Goal: Obtain resource: Obtain resource

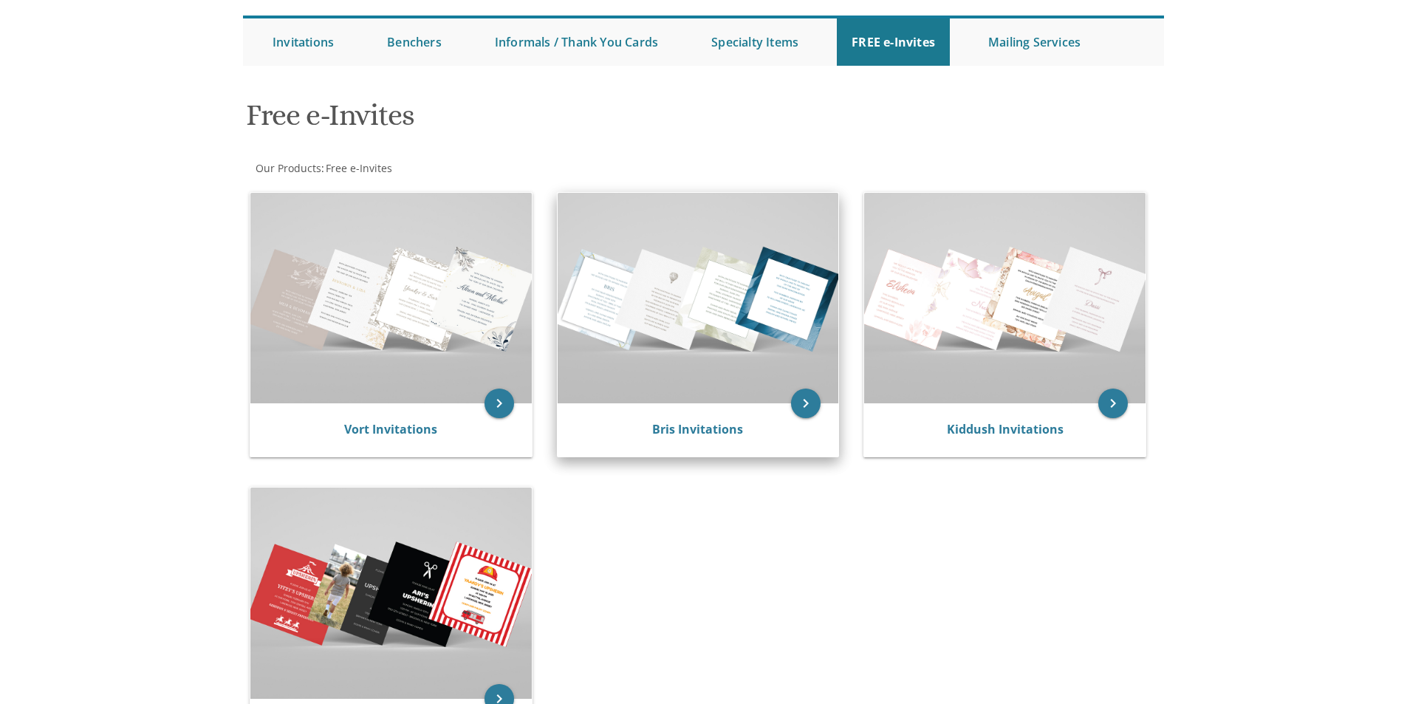
scroll to position [148, 0]
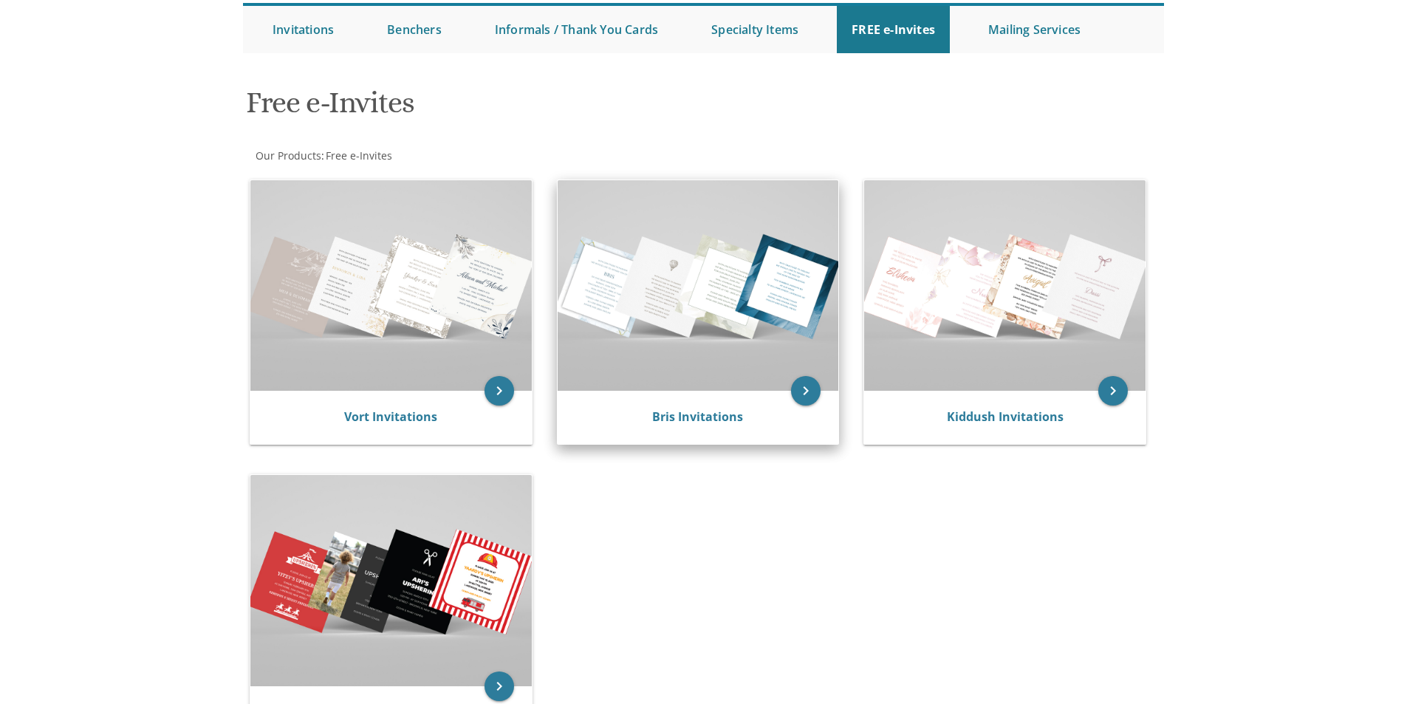
click at [723, 250] on img at bounding box center [698, 285] width 281 height 211
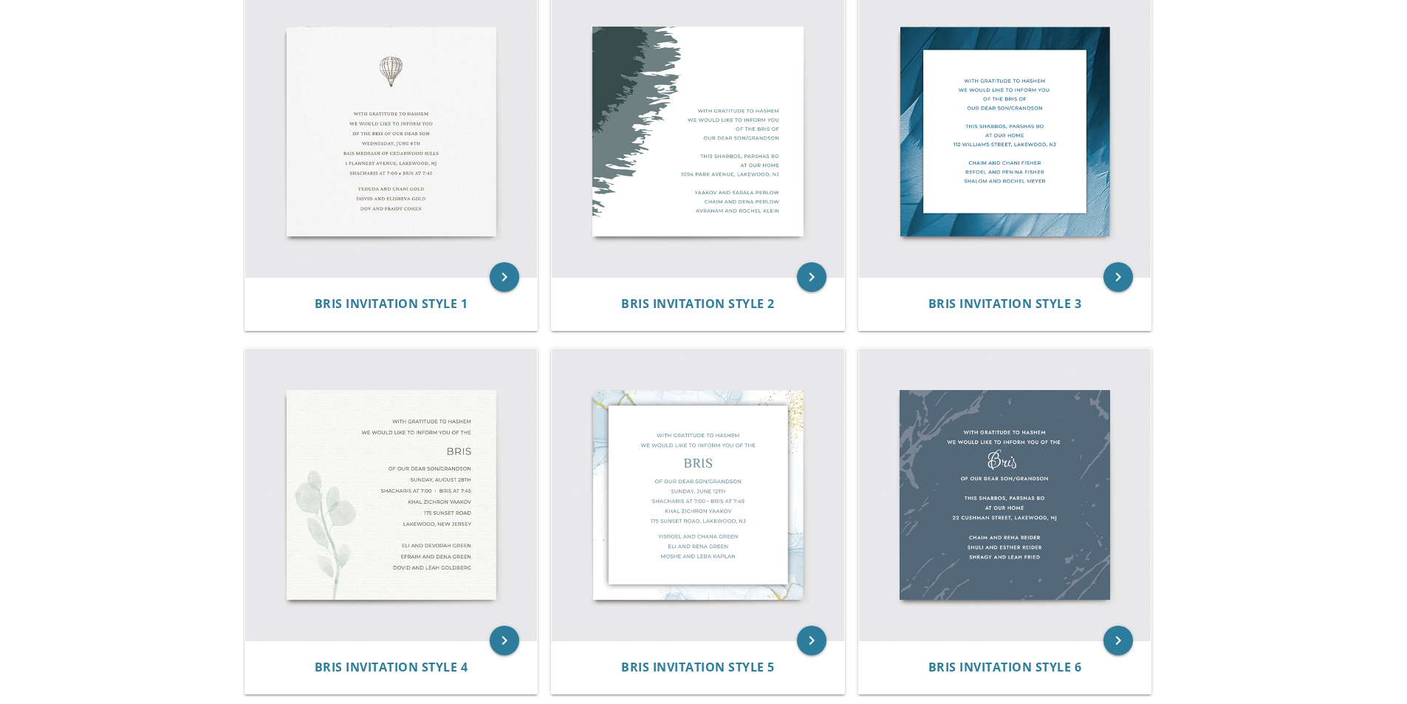
scroll to position [369, 0]
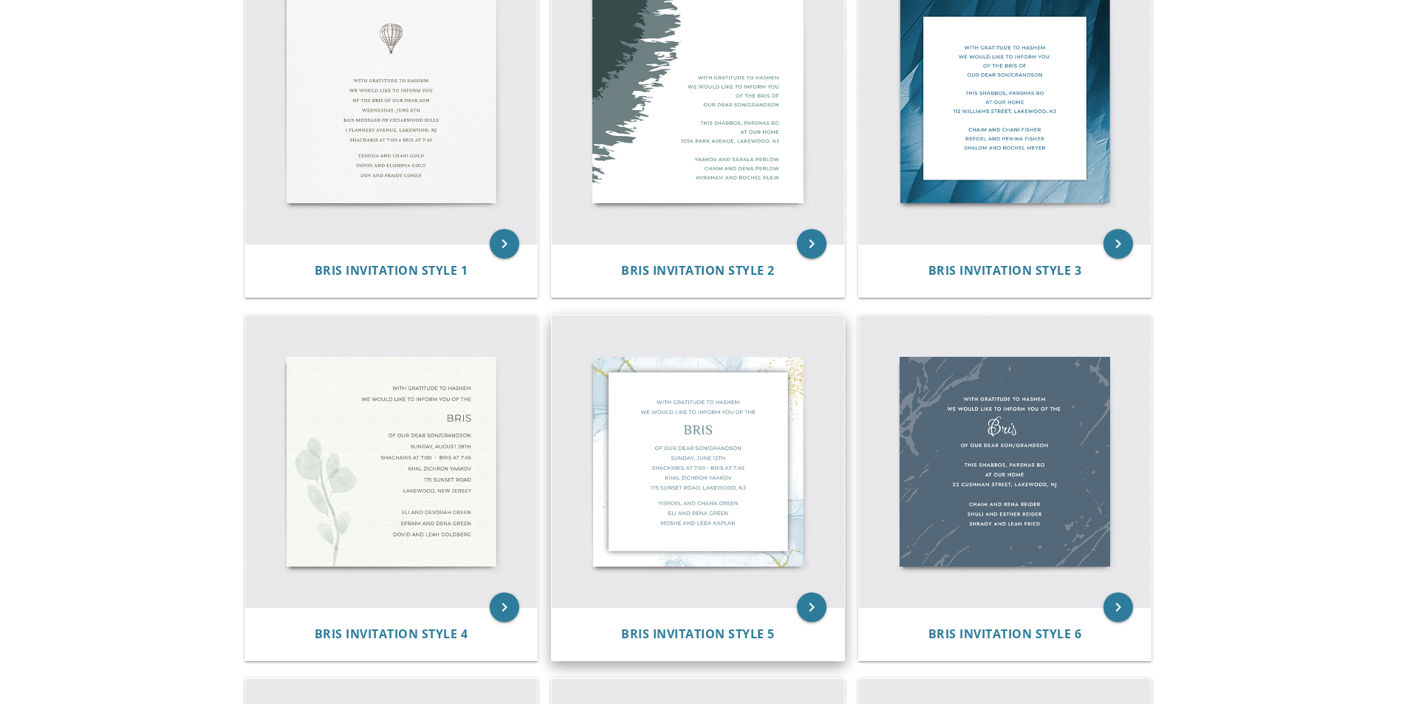
drag, startPoint x: 782, startPoint y: 448, endPoint x: 1186, endPoint y: 433, distance: 404.4
click at [784, 448] on img at bounding box center [698, 461] width 293 height 293
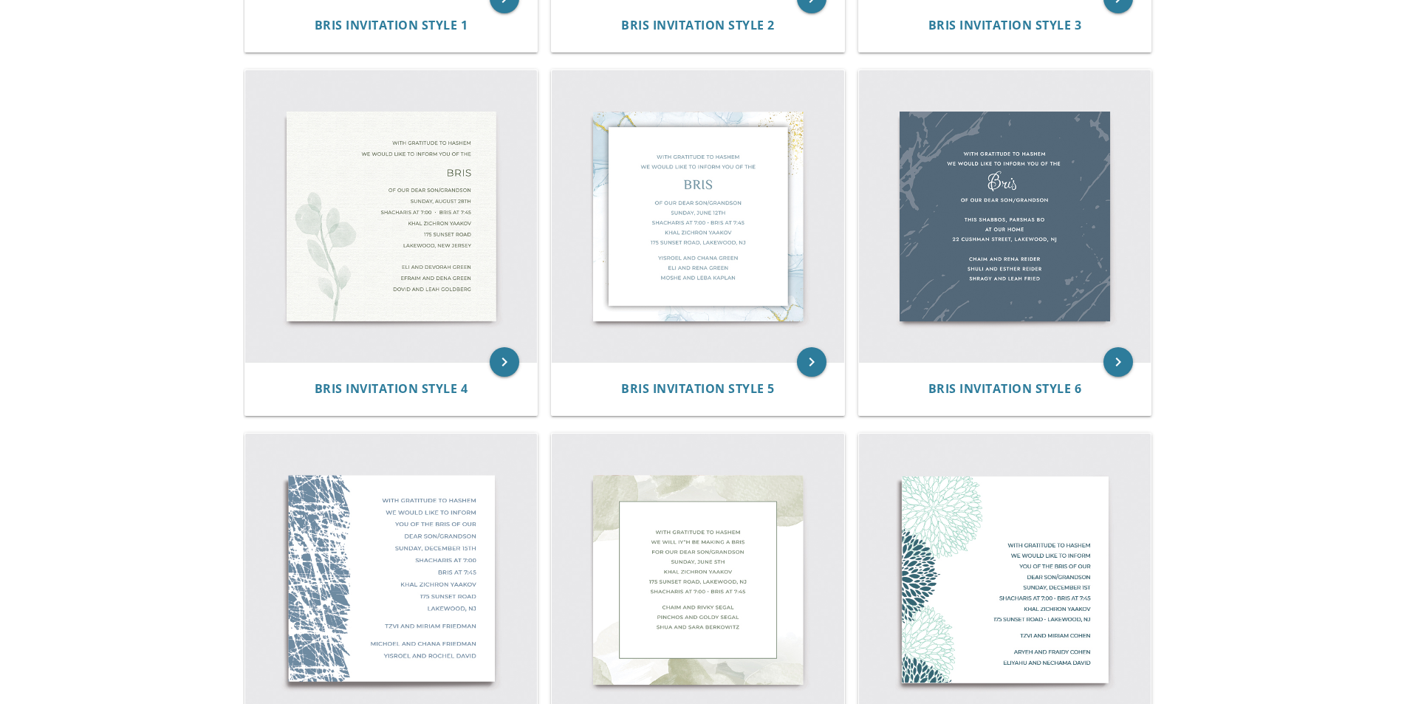
scroll to position [517, 0]
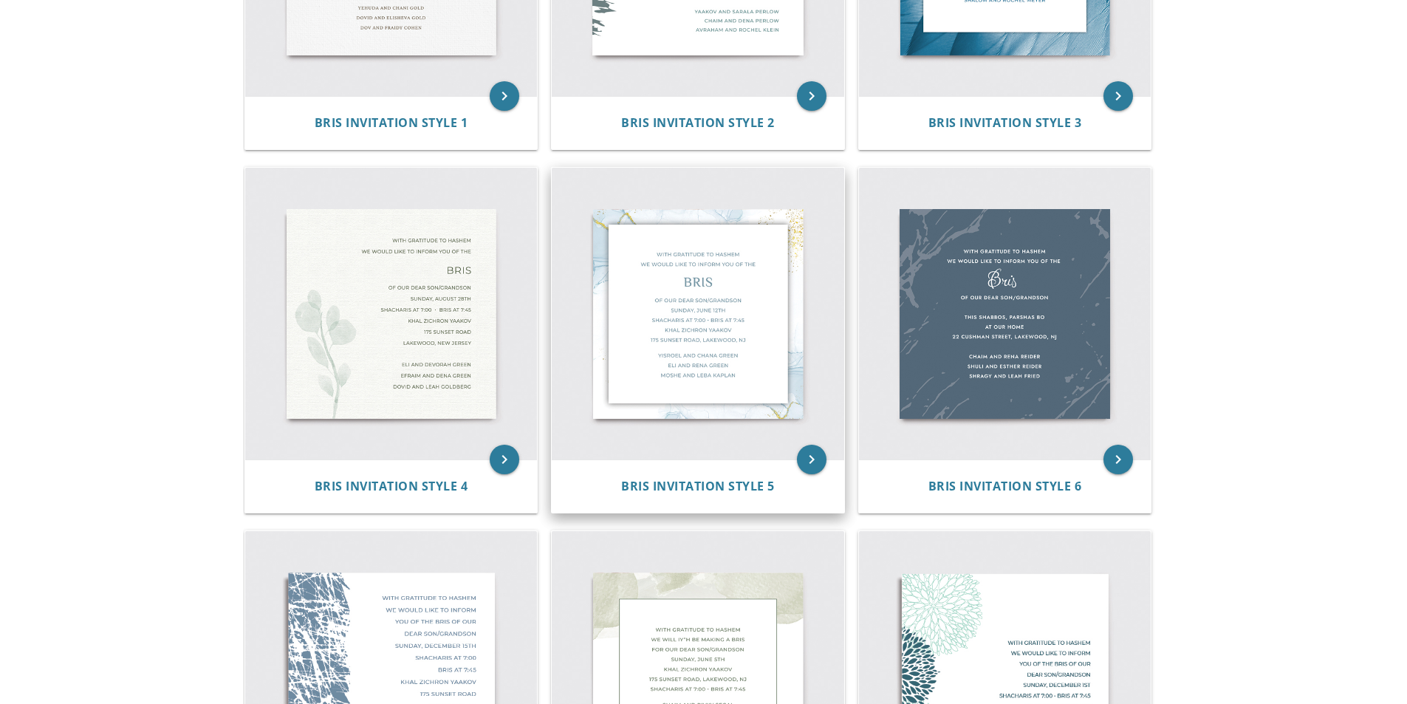
click at [748, 316] on img at bounding box center [698, 314] width 293 height 293
click at [805, 461] on icon "keyboard_arrow_right" at bounding box center [812, 460] width 30 height 30
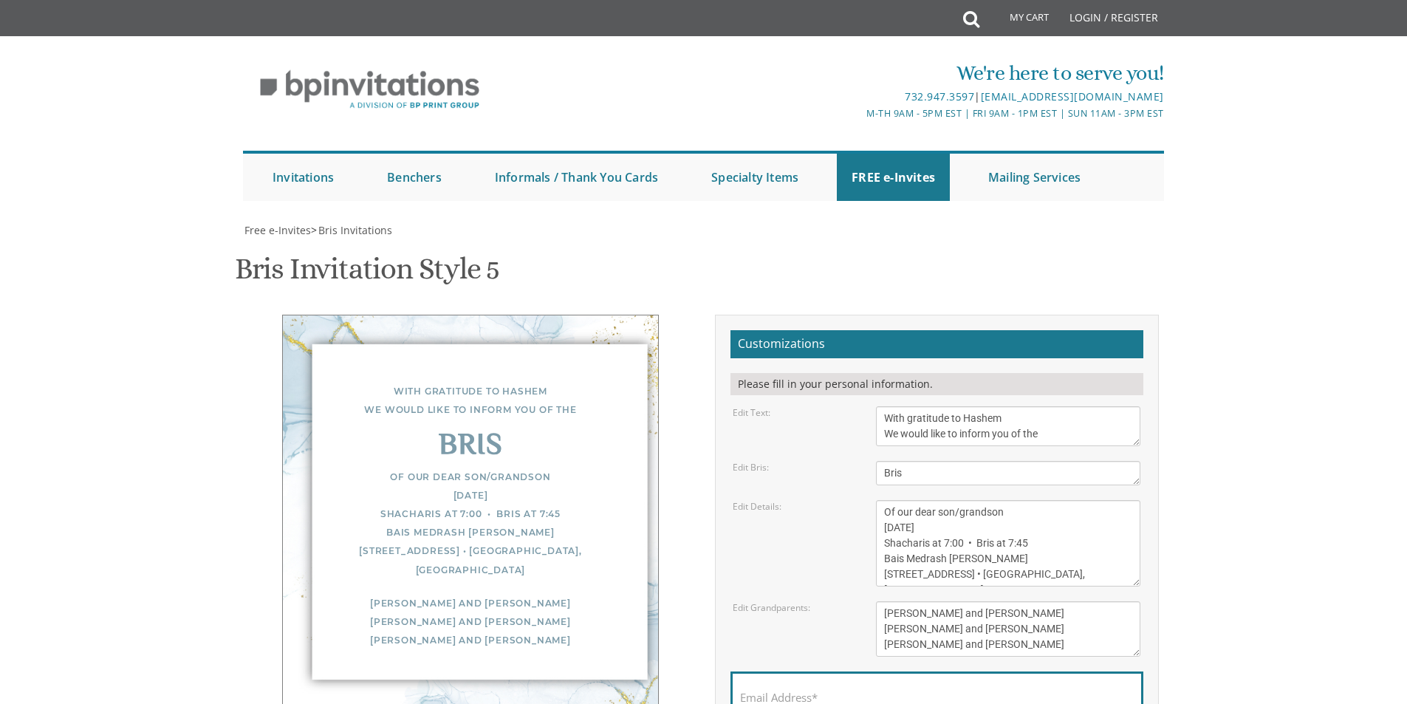
scroll to position [148, 0]
click at [1002, 500] on textarea "Of our dear son/grandson Sunday, December 1st Shacharis at 7:00 • Bris at 7:45 …" at bounding box center [1008, 543] width 264 height 86
click at [905, 500] on textarea "Of our dear son/grandson Sunday, December 1st Shacharis at 7:00 • Bris at 7:45 …" at bounding box center [1008, 543] width 264 height 86
click at [945, 500] on textarea "Of our dear son/grandson Sunday, December 1st Shacharis at 7:00 • Bris at 7:45 …" at bounding box center [1008, 543] width 264 height 86
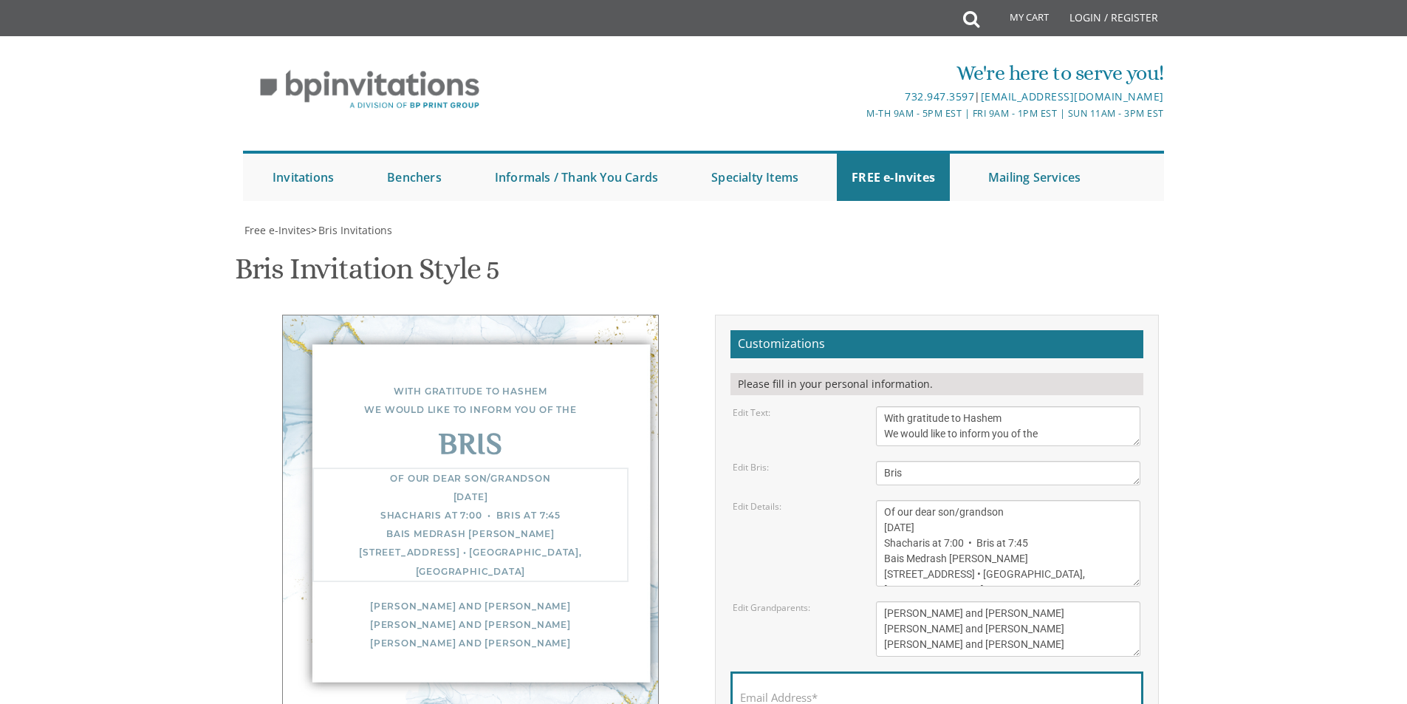
click at [945, 500] on textarea "Of our dear son/grandson Sunday, December 1st Shacharis at 7:00 • Bris at 7:45 …" at bounding box center [1008, 543] width 264 height 86
click at [969, 500] on textarea "Of our dear son/grandson Sunday, December 1st Shacharis at 7:00 • Bris at 7:45 …" at bounding box center [1008, 543] width 264 height 86
drag, startPoint x: 991, startPoint y: 381, endPoint x: 969, endPoint y: 378, distance: 22.5
click at [969, 500] on textarea "Of our dear son/grandson Sunday, December 1st Shacharis at 7:00 • Bris at 7:45 …" at bounding box center [1008, 543] width 264 height 86
click at [1053, 500] on textarea "Of our dear son/grandson Sunday, December 1st Shacharis at 7:00 • Bris at 7:45 …" at bounding box center [1008, 543] width 264 height 86
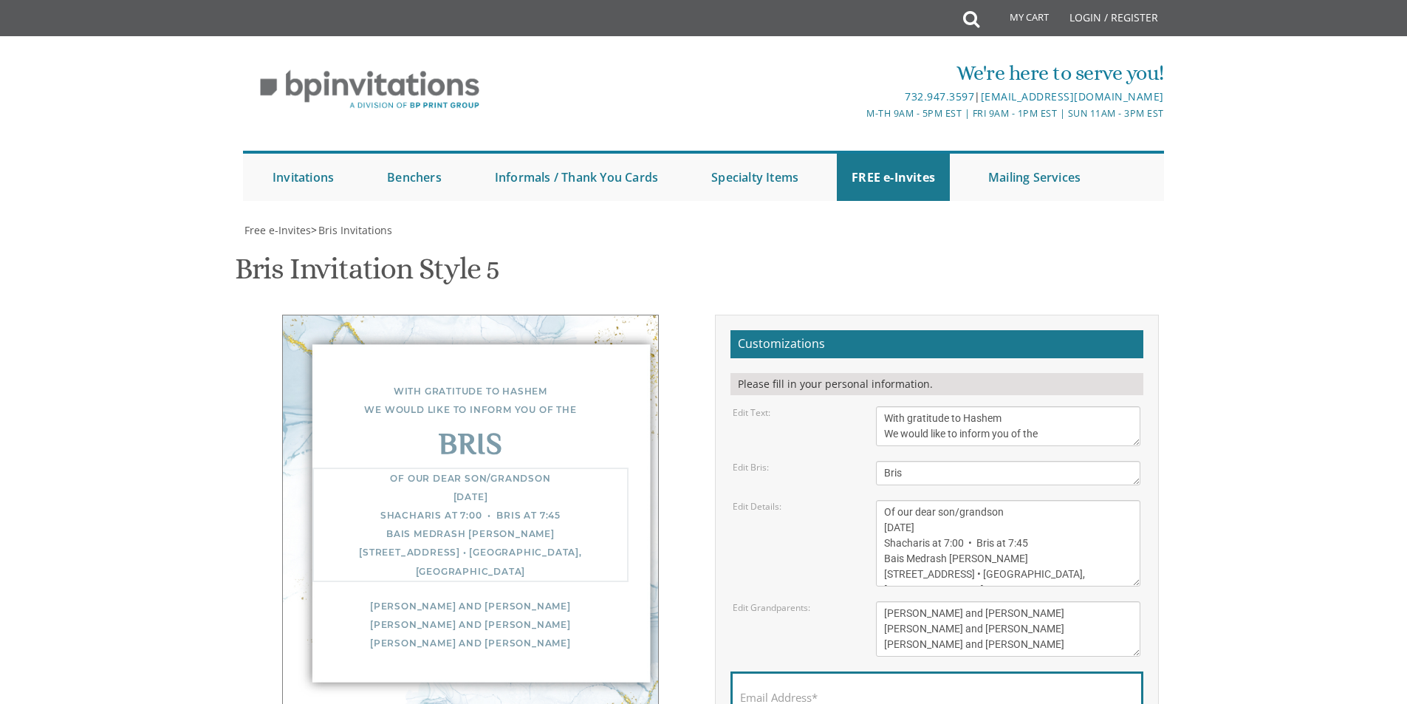
click at [1003, 500] on textarea "Of our dear son/grandson Sunday, December 1st Shacharis at 7:00 • Bris at 7:45 …" at bounding box center [1008, 543] width 264 height 86
click at [995, 500] on textarea "Of our dear son/grandson Sunday, December 1st Shacharis at 7:00 • Bris at 7:45 …" at bounding box center [1008, 543] width 264 height 86
drag, startPoint x: 1070, startPoint y: 398, endPoint x: 1071, endPoint y: 406, distance: 7.4
click at [1071, 500] on textarea "Of our dear son/grandson Sunday, December 1st Shacharis at 7:00 • Bris at 7:45 …" at bounding box center [1008, 543] width 264 height 86
click at [1004, 500] on textarea "Of our dear son/grandson Sunday, December 1st Shacharis at 7:00 • Bris at 7:45 …" at bounding box center [1008, 543] width 264 height 86
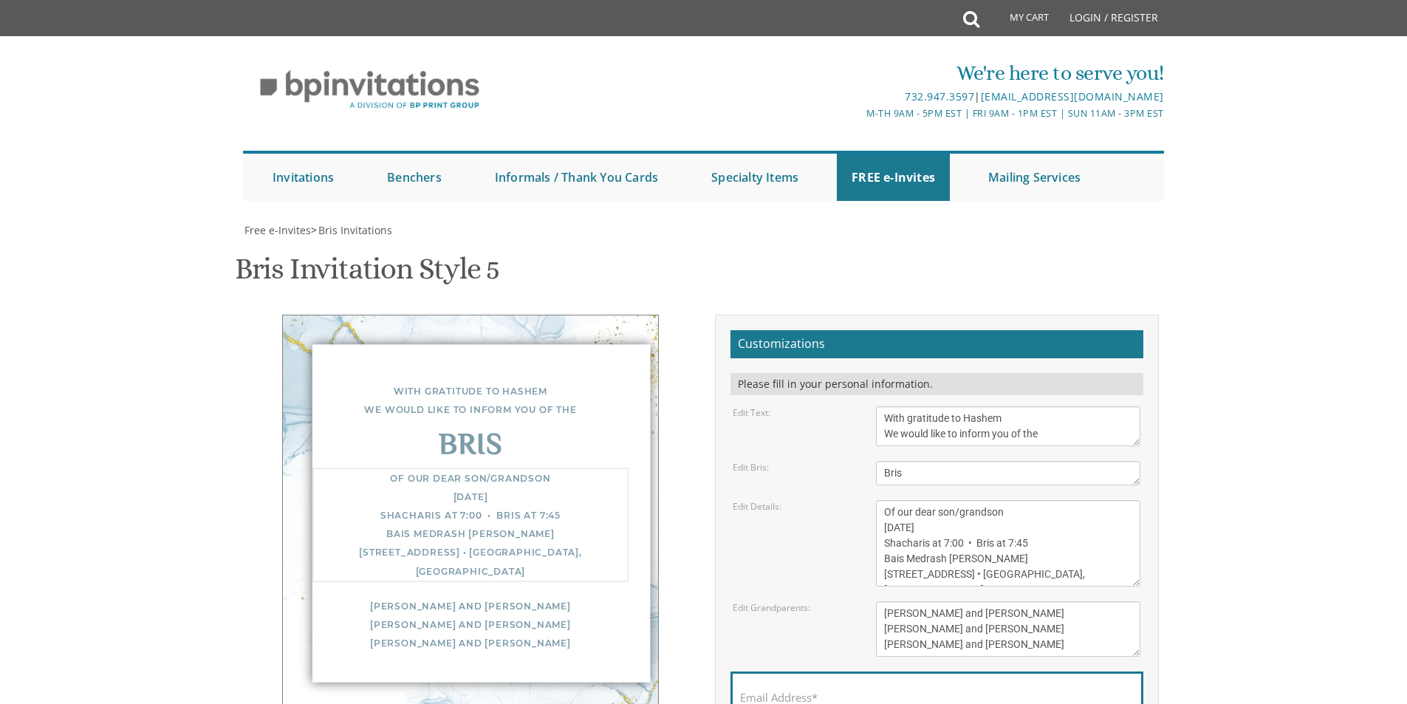
drag, startPoint x: 961, startPoint y: 400, endPoint x: 951, endPoint y: 389, distance: 15.2
click at [951, 500] on textarea "Of our dear son/grandson Sunday, December 1st Shacharis at 7:00 • Bris at 7:45 …" at bounding box center [1008, 543] width 264 height 86
click at [1070, 500] on textarea "Of our dear son/grandson Sunday, December 1st Shacharis at 7:00 • Bris at 7:45 …" at bounding box center [1008, 543] width 264 height 86
drag, startPoint x: 1042, startPoint y: 399, endPoint x: 1017, endPoint y: 392, distance: 26.0
click at [1017, 500] on textarea "Of our dear son/grandson Sunday, December 1st Shacharis at 7:00 • Bris at 7:45 …" at bounding box center [1008, 543] width 264 height 86
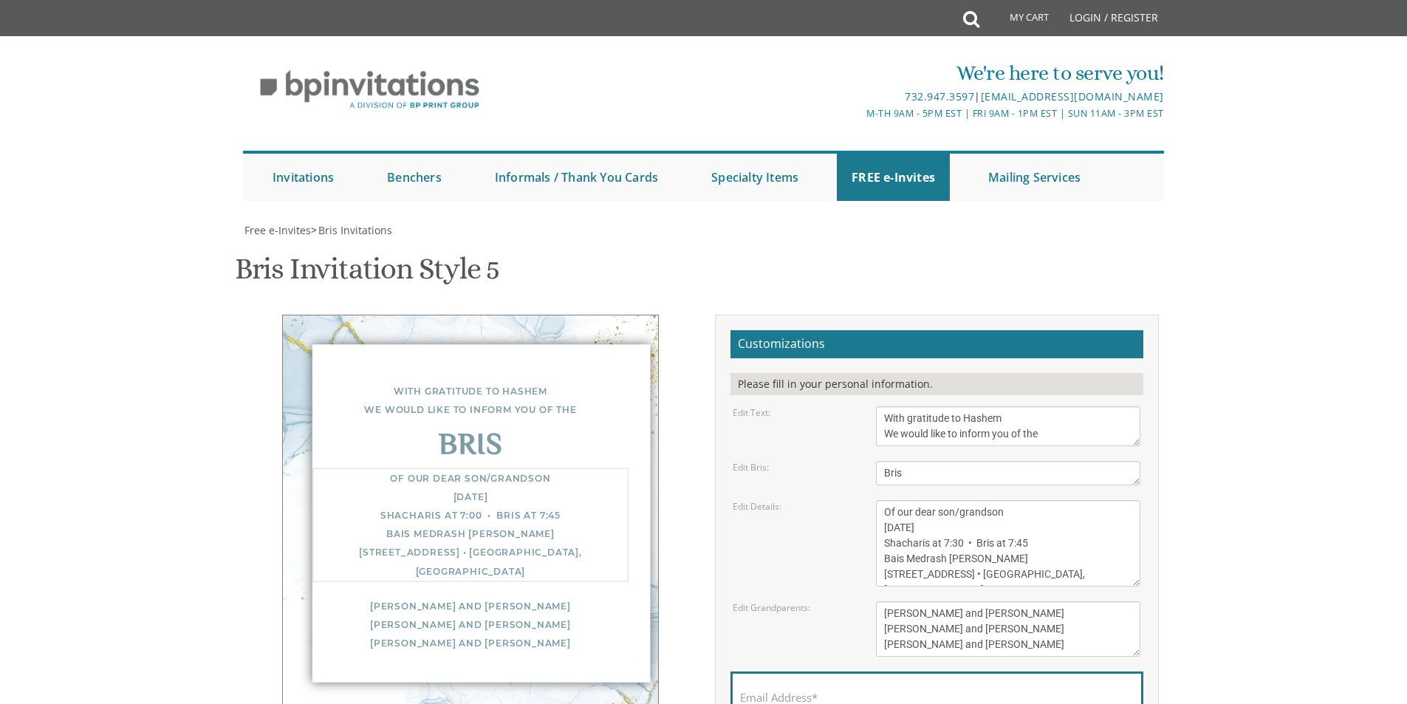
click at [1013, 500] on textarea "Of our dear son/grandson Sunday, December 1st Shacharis at 7:00 • Bris at 7:45 …" at bounding box center [1008, 543] width 264 height 86
drag, startPoint x: 1028, startPoint y: 392, endPoint x: 1017, endPoint y: 397, distance: 12.2
click at [1017, 500] on textarea "Of our dear son/grandson [DATE] Shacharis at 7:00 • Bris at 7:45 Bais Medrash […" at bounding box center [1008, 543] width 264 height 86
drag, startPoint x: 1018, startPoint y: 412, endPoint x: 881, endPoint y: 412, distance: 136.7
click at [881, 500] on textarea "Of our dear son/grandson [DATE] Shacharis at 7:00 • Bris at 7:45 Bais Medrash […" at bounding box center [1008, 543] width 264 height 86
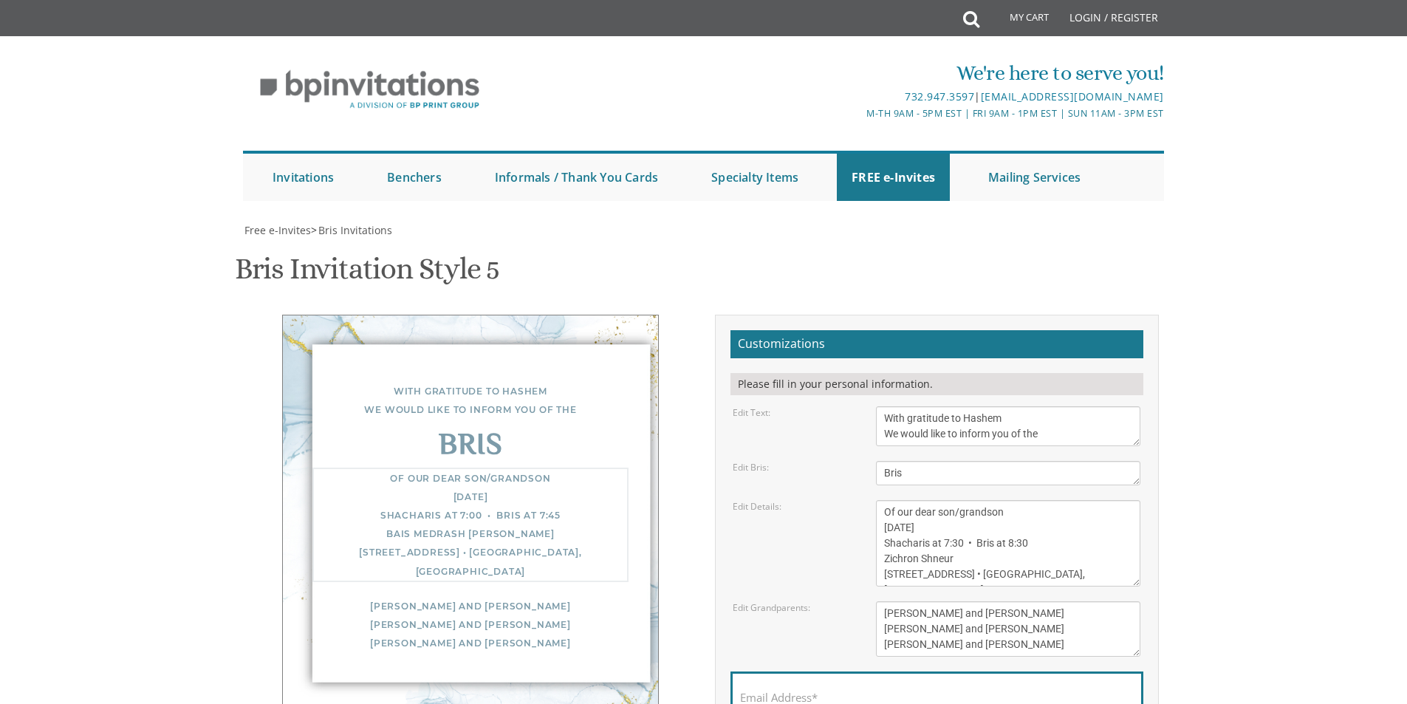
click at [1109, 500] on textarea "Of our dear son/grandson [DATE] Shacharis at 7:00 • Bris at 7:45 Bais Medrash […" at bounding box center [1008, 543] width 264 height 86
drag, startPoint x: 979, startPoint y: 426, endPoint x: 854, endPoint y: 460, distance: 129.2
click at [841, 459] on form "Customizations Please fill in your personal information. Edit Text: With gratit…" at bounding box center [937, 558] width 413 height 457
drag, startPoint x: 991, startPoint y: 428, endPoint x: 905, endPoint y: 435, distance: 86.7
click at [905, 500] on textarea "Of our dear son/grandson [DATE] Shacharis at 7:00 • Bris at 7:45 Bais Medrash […" at bounding box center [1008, 543] width 264 height 86
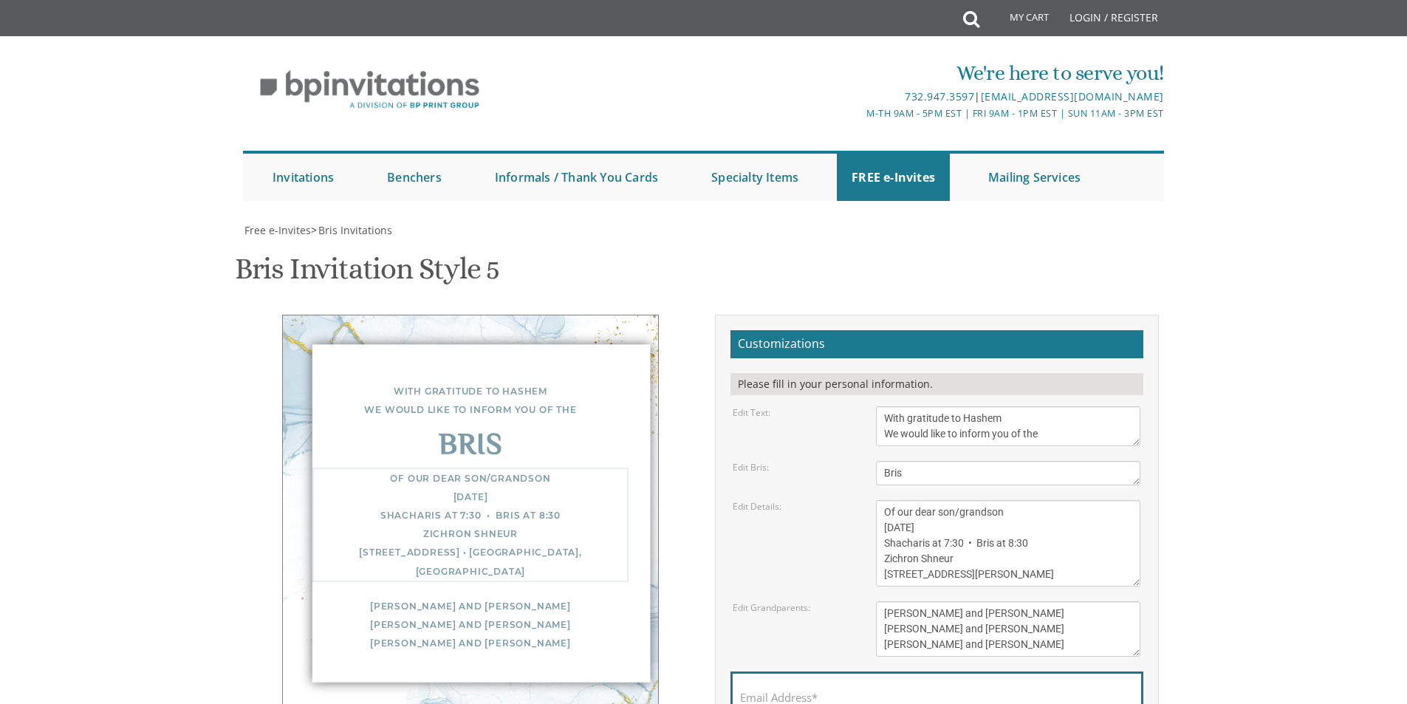
type textarea "Of our dear son/grandson Thursday, August 21 Shacharis at 7:30 • Bris at 8:30 Z…"
click at [1051, 601] on textarea "[PERSON_NAME] and [PERSON_NAME] [PERSON_NAME] and [PERSON_NAME] [PERSON_NAME] a…" at bounding box center [1008, 628] width 264 height 55
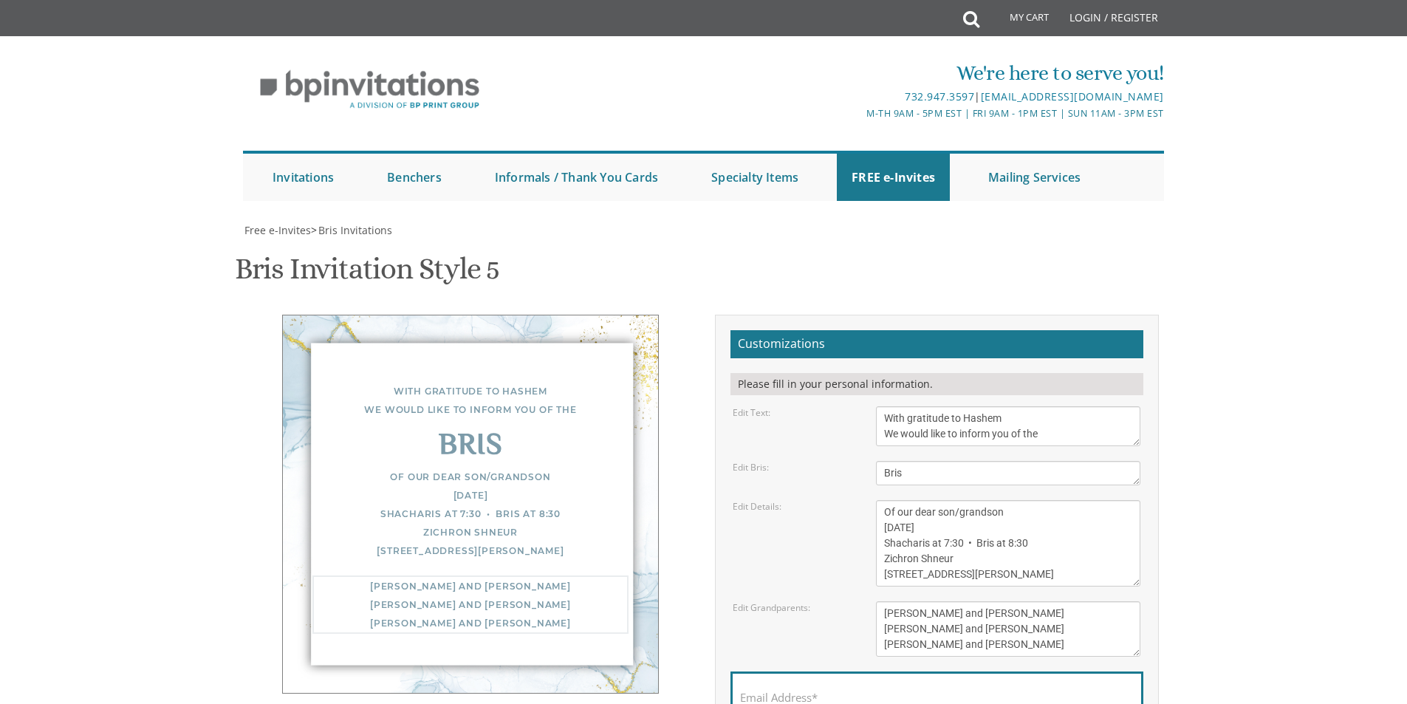
click at [899, 601] on textarea "[PERSON_NAME] and [PERSON_NAME] [PERSON_NAME] and [PERSON_NAME] [PERSON_NAME] a…" at bounding box center [1008, 628] width 264 height 55
drag, startPoint x: 994, startPoint y: 465, endPoint x: 953, endPoint y: 466, distance: 40.6
click at [953, 601] on textarea "[PERSON_NAME] and [PERSON_NAME] [PERSON_NAME] and [PERSON_NAME] [PERSON_NAME] a…" at bounding box center [1008, 628] width 264 height 55
drag, startPoint x: 1005, startPoint y: 465, endPoint x: 1046, endPoint y: 471, distance: 41.9
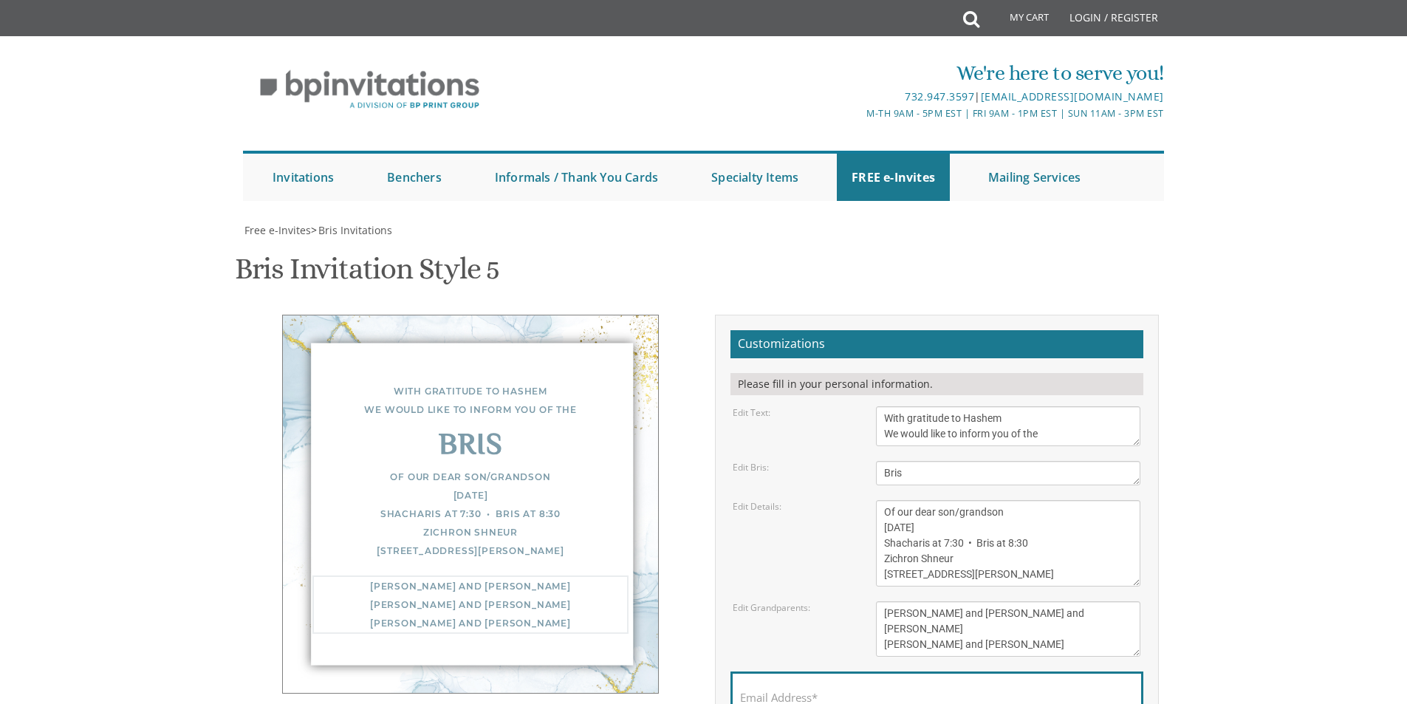
click at [1006, 601] on textarea "[PERSON_NAME] and [PERSON_NAME] [PERSON_NAME] and [PERSON_NAME] [PERSON_NAME] a…" at bounding box center [1008, 628] width 264 height 55
click at [1051, 601] on textarea "[PERSON_NAME] and [PERSON_NAME] [PERSON_NAME] and [PERSON_NAME] [PERSON_NAME] a…" at bounding box center [1008, 628] width 264 height 55
drag, startPoint x: 963, startPoint y: 487, endPoint x: 887, endPoint y: 488, distance: 76.8
click at [887, 601] on textarea "[PERSON_NAME] and [PERSON_NAME] [PERSON_NAME] and [PERSON_NAME] [PERSON_NAME] a…" at bounding box center [1008, 628] width 264 height 55
click at [1183, 585] on body "My Cart Total: View Cart Item(s) Submit My Cart Total: View Cart Item(s) Login …" at bounding box center [703, 603] width 1407 height 1206
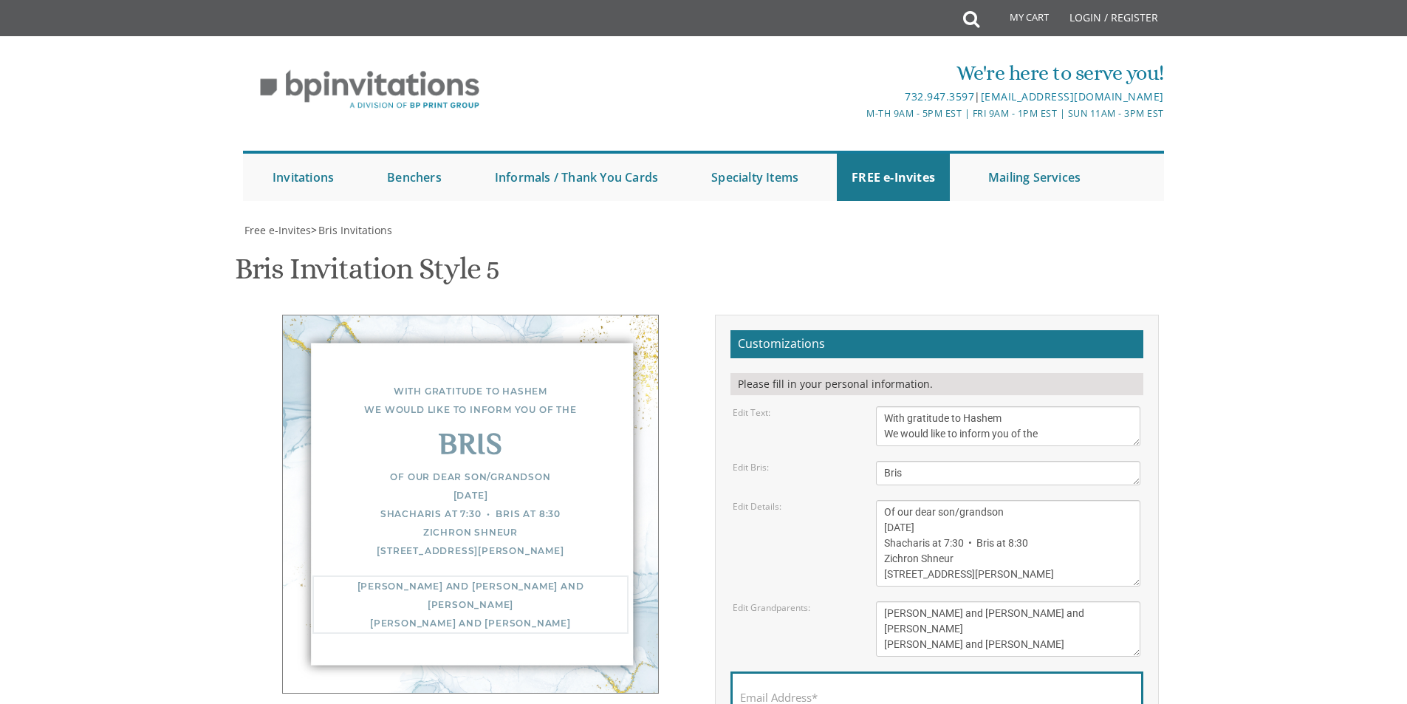
click at [1038, 601] on textarea "[PERSON_NAME] and [PERSON_NAME] [PERSON_NAME] and [PERSON_NAME] [PERSON_NAME] a…" at bounding box center [1008, 628] width 264 height 55
drag, startPoint x: 995, startPoint y: 491, endPoint x: 861, endPoint y: 516, distance: 136.8
click at [861, 516] on form "Customizations Please fill in your personal information. Edit Text: With gratit…" at bounding box center [937, 558] width 413 height 457
type textarea "Binyamin and Ruchoma Hertz Baruch and Joni Hertz Avrohom and Avigayil Klein"
drag, startPoint x: 983, startPoint y: 521, endPoint x: 992, endPoint y: 533, distance: 14.8
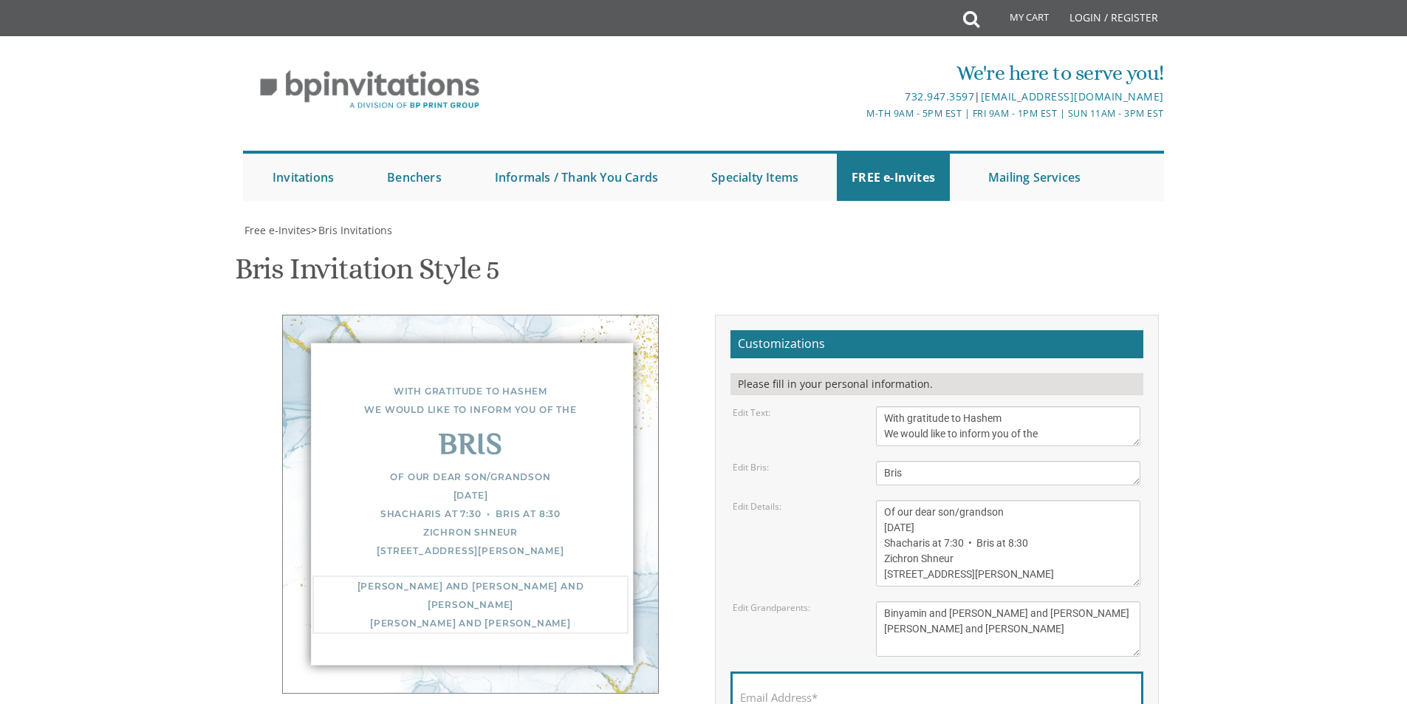
click at [983, 522] on form "Customizations Please fill in your personal information. Edit Text: With gratit…" at bounding box center [937, 558] width 413 height 457
click at [836, 697] on input "Email Address*" at bounding box center [937, 706] width 394 height 18
click at [1226, 581] on body "My Cart Total: View Cart Item(s) Submit My Cart Total: View Cart Item(s) Login …" at bounding box center [703, 603] width 1407 height 1206
click at [893, 672] on div "Email Address*" at bounding box center [937, 701] width 413 height 59
click at [894, 697] on input "Email Address*" at bounding box center [937, 706] width 394 height 18
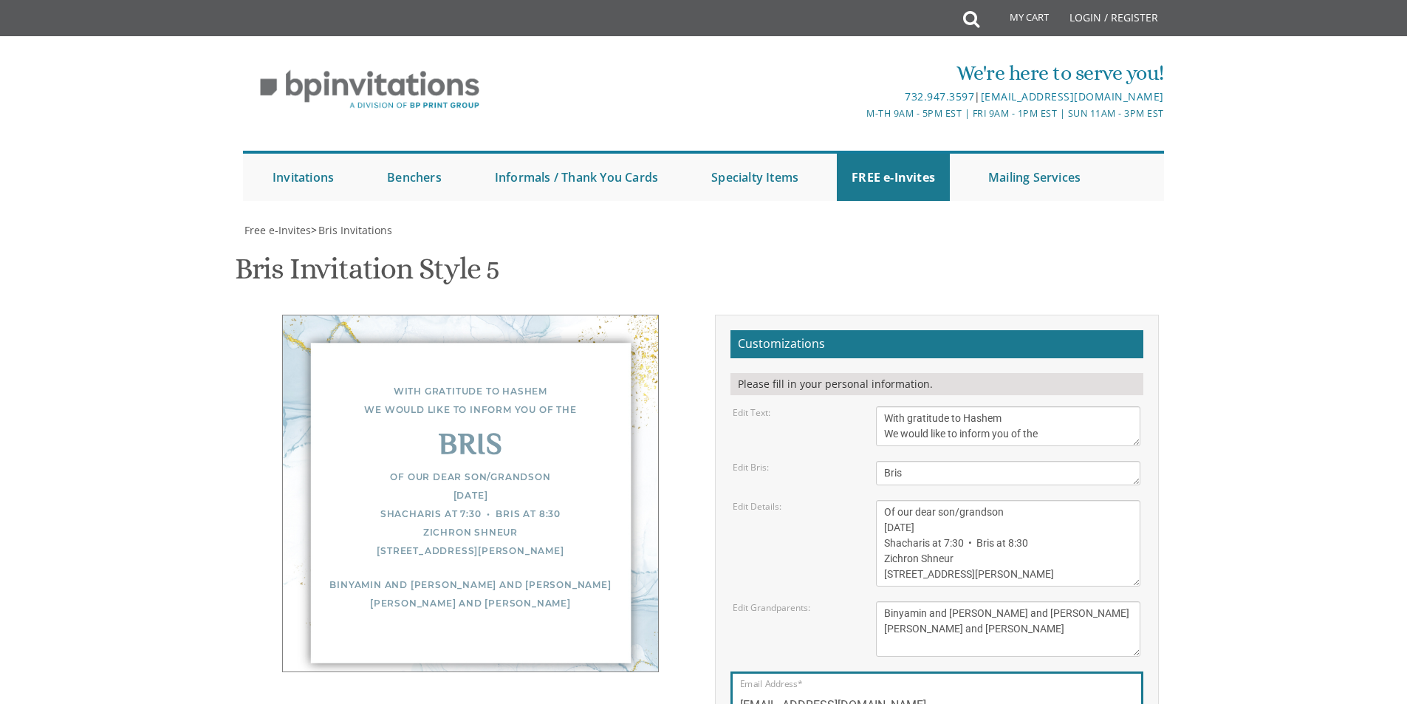
type input "ruchomaklein@gmail.com"
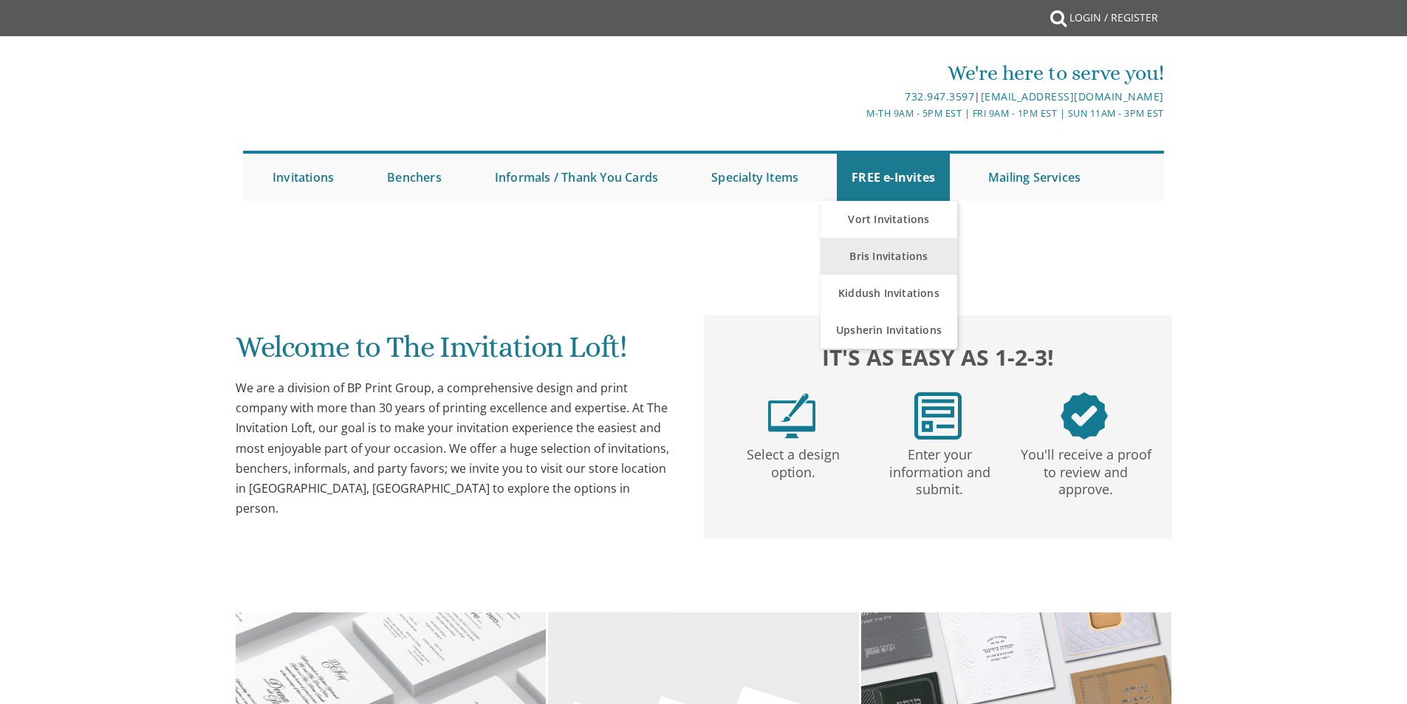
click at [893, 168] on link "FREE e-Invites" at bounding box center [893, 177] width 113 height 47
click at [891, 250] on link "Bris Invitations" at bounding box center [889, 256] width 137 height 37
click at [893, 253] on link "Bris Invitations" at bounding box center [889, 256] width 137 height 37
